Goal: Task Accomplishment & Management: Use online tool/utility

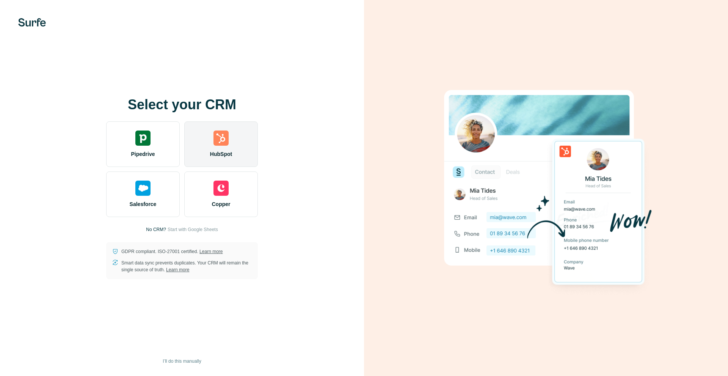
click at [223, 131] on img at bounding box center [221, 138] width 15 height 15
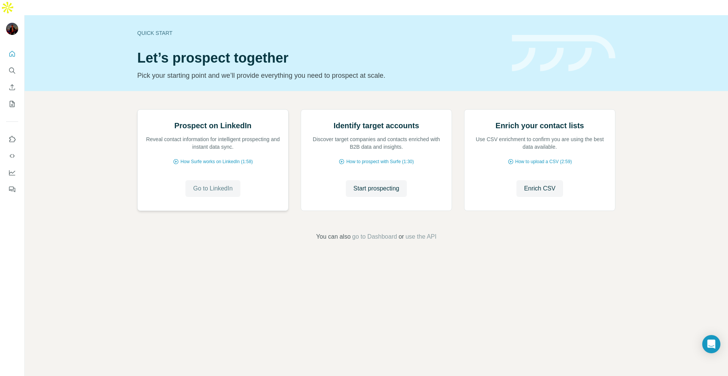
click at [220, 193] on span "Go to LinkedIn" at bounding box center [212, 188] width 39 height 9
